Goal: Task Accomplishment & Management: Manage account settings

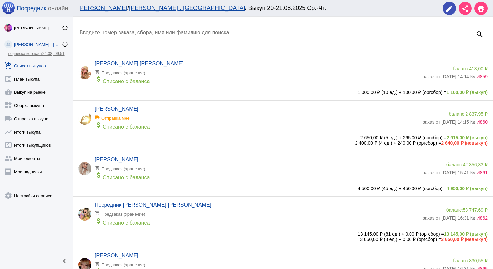
click at [155, 36] on div "Введите номер заказа, сбора, имя или фамилию для поиска..." at bounding box center [273, 30] width 387 height 15
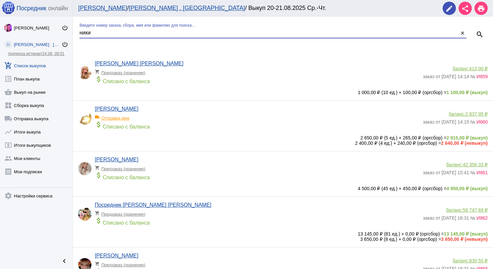
type input "ники"
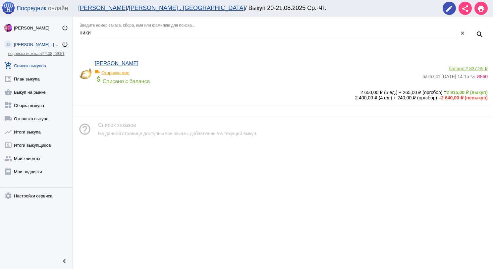
click at [118, 73] on div "local_shipping Отправка мне" at bounding box center [122, 71] width 55 height 9
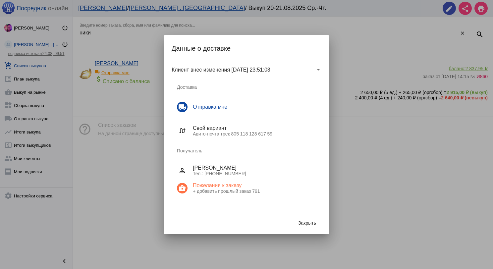
click at [305, 219] on button "Закрыть" at bounding box center [307, 223] width 29 height 12
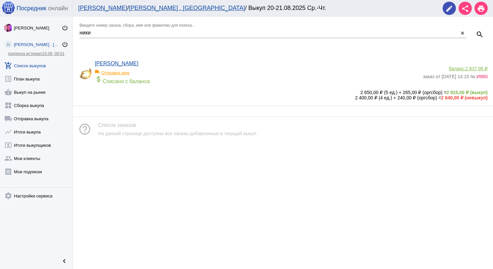
click at [475, 69] on span "2 837,95 ₽" at bounding box center [477, 68] width 22 height 5
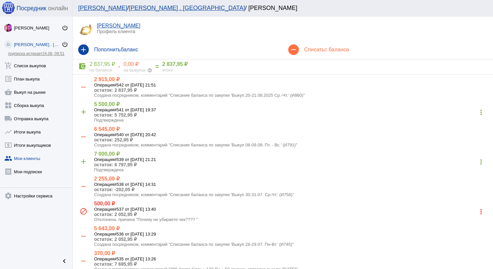
click at [314, 51] on h4 "Списать с баланса" at bounding box center [396, 50] width 184 height 6
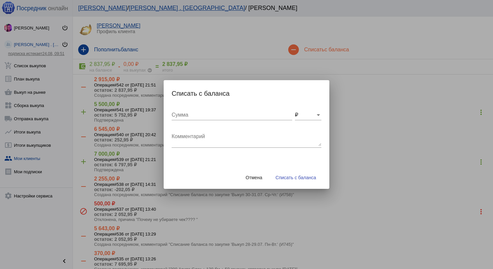
click at [189, 132] on div "Комментарий" at bounding box center [247, 137] width 150 height 21
type textarea "200 Авито + 100 мм + 50 грузчик, отправка выкупа [DATE]"
click at [220, 119] on div "Сумма" at bounding box center [232, 112] width 121 height 15
type input "350"
click at [298, 178] on span "Списать с баланса" at bounding box center [296, 177] width 40 height 5
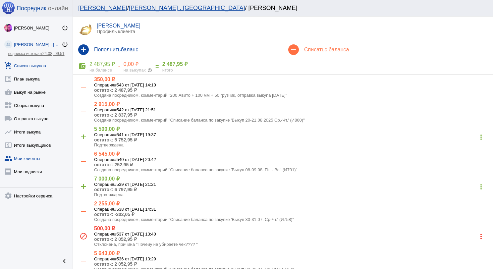
click at [29, 63] on link "add_shopping_cart Список выкупов" at bounding box center [36, 64] width 73 height 13
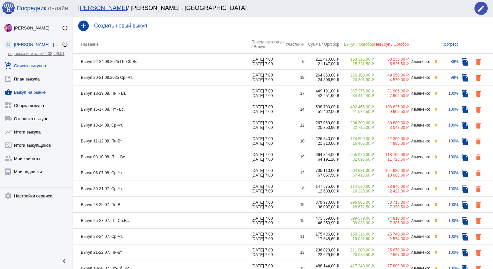
click at [45, 93] on link "shopping_basket Выкуп на рынке" at bounding box center [36, 90] width 73 height 13
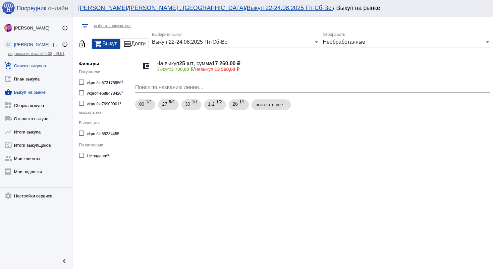
click at [44, 61] on link "add_shopping_cart Список выкупов" at bounding box center [36, 64] width 73 height 13
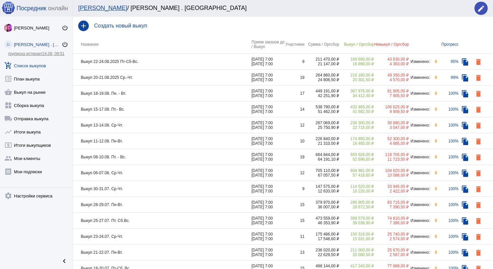
click at [165, 64] on td "Выкуп 22-24.08.2025 Пт-Сб-Вс." at bounding box center [162, 62] width 179 height 16
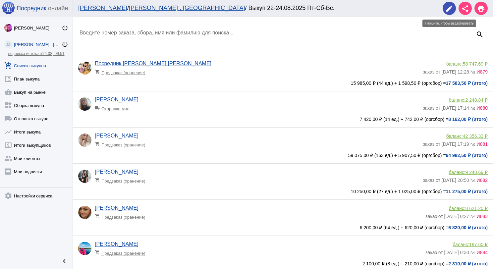
click at [451, 15] on span "edit" at bounding box center [450, 9] width 8 height 14
